Goal: Information Seeking & Learning: Learn about a topic

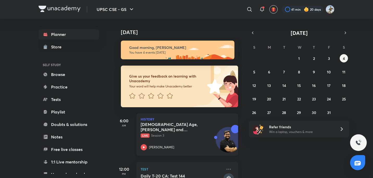
click at [168, 138] on div "[DEMOGRAPHIC_DATA] Age, [PERSON_NAME] and Magadha Live Session 3 [PERSON_NAME]" at bounding box center [182, 136] width 82 height 29
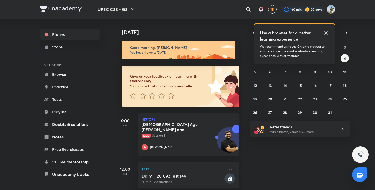
click at [328, 33] on icon at bounding box center [326, 33] width 6 height 6
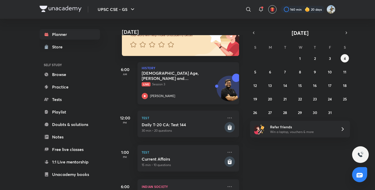
scroll to position [91, 0]
